Goal: Task Accomplishment & Management: Use online tool/utility

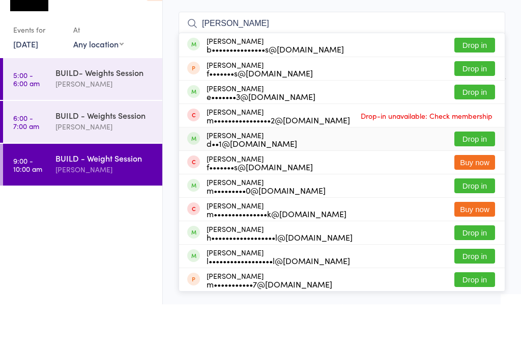
type input "[PERSON_NAME]"
click at [230, 165] on div "[PERSON_NAME] d••1@[DOMAIN_NAME]" at bounding box center [252, 173] width 91 height 16
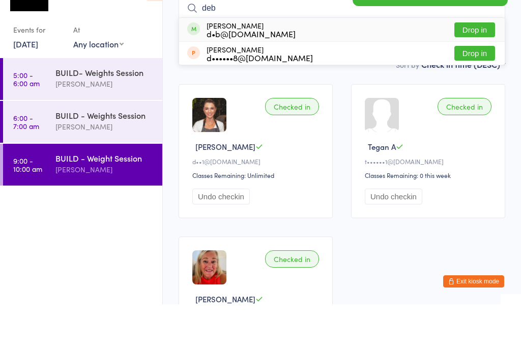
type input "deb"
click at [206, 56] on div "[PERSON_NAME] d•b@[DOMAIN_NAME]" at bounding box center [241, 64] width 108 height 16
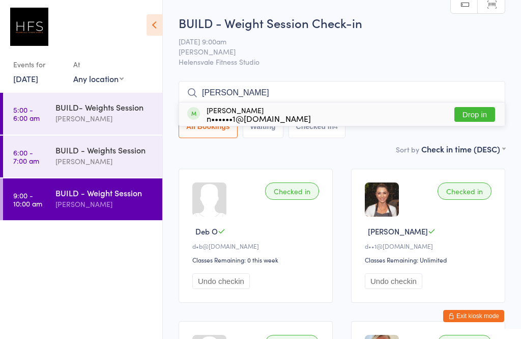
type input "[PERSON_NAME]"
click at [209, 114] on div "n••••••1@[DOMAIN_NAME]" at bounding box center [259, 118] width 104 height 8
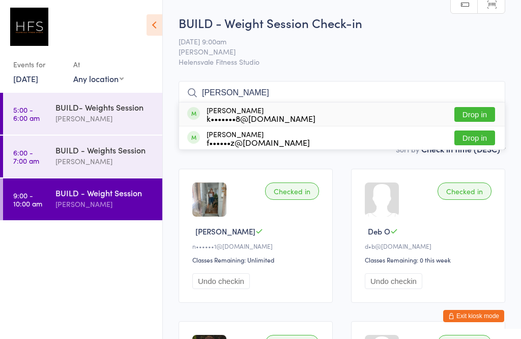
type input "[PERSON_NAME]"
click at [213, 114] on div "k•••••••8@[DOMAIN_NAME]" at bounding box center [261, 118] width 109 height 8
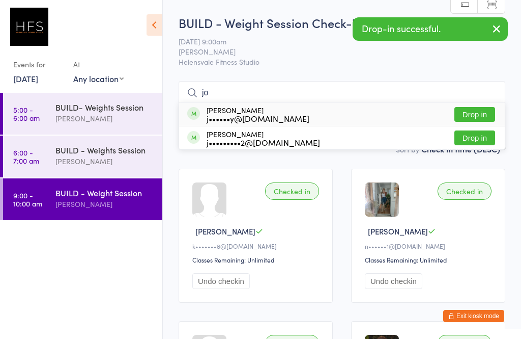
type input "jo"
click at [227, 114] on div "j••••••y@[DOMAIN_NAME]" at bounding box center [258, 118] width 103 height 8
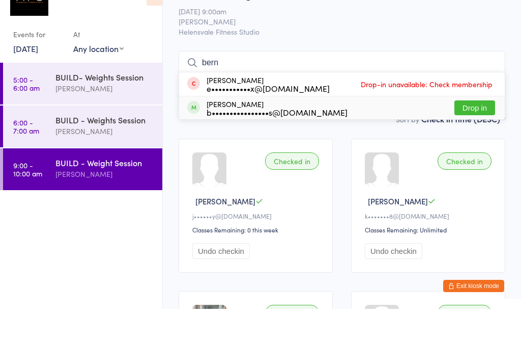
type input "bern"
click at [224, 130] on div "[PERSON_NAME] b••••••••••••••••s@[DOMAIN_NAME]" at bounding box center [277, 138] width 141 height 16
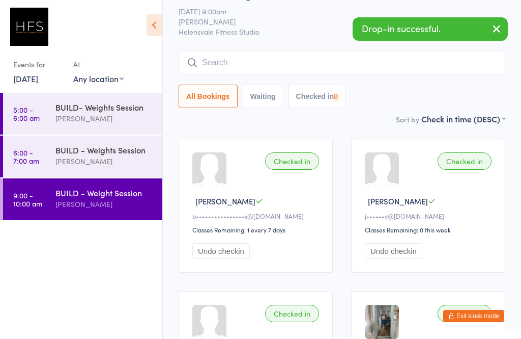
click at [216, 72] on input "search" at bounding box center [342, 62] width 327 height 23
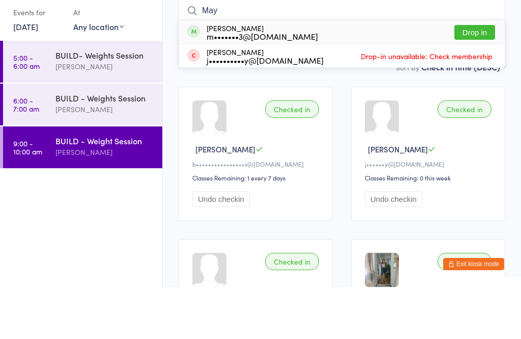
type input "May"
click at [235, 84] on div "m•••••••3@[DOMAIN_NAME]" at bounding box center [262, 88] width 111 height 8
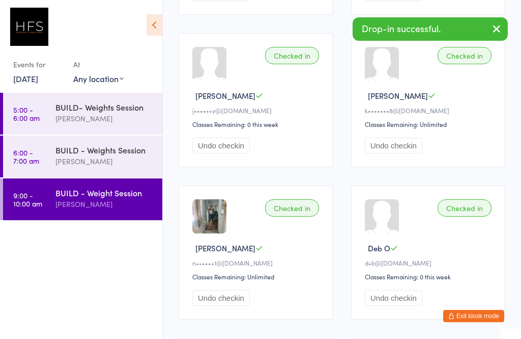
scroll to position [636, 0]
